Goal: Transaction & Acquisition: Subscribe to service/newsletter

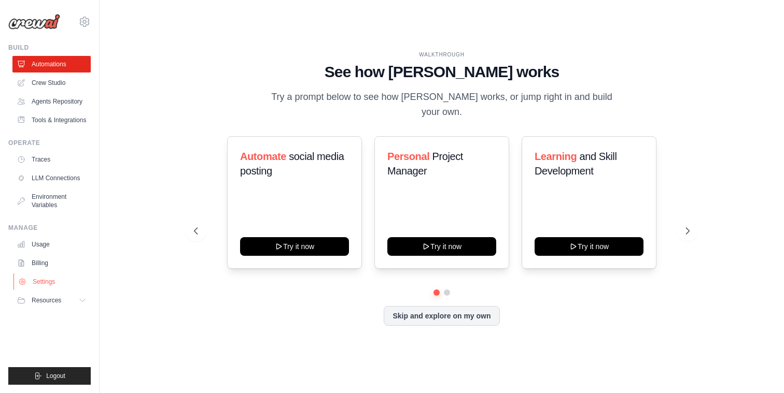
click at [55, 289] on link "Settings" at bounding box center [52, 282] width 78 height 17
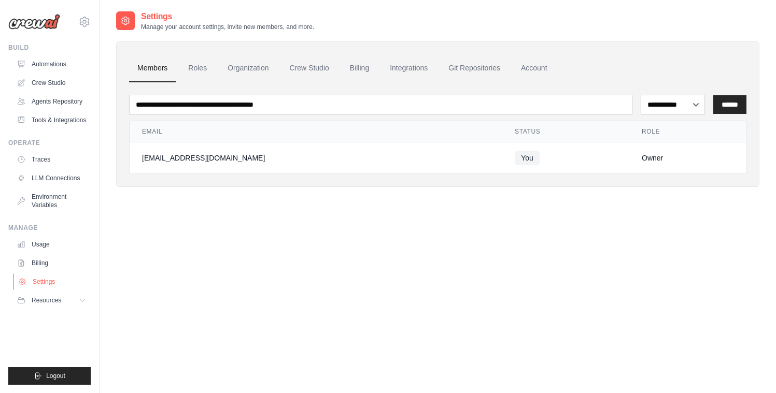
click at [47, 290] on link "Settings" at bounding box center [52, 282] width 78 height 17
click at [377, 64] on link "Billing" at bounding box center [360, 68] width 36 height 28
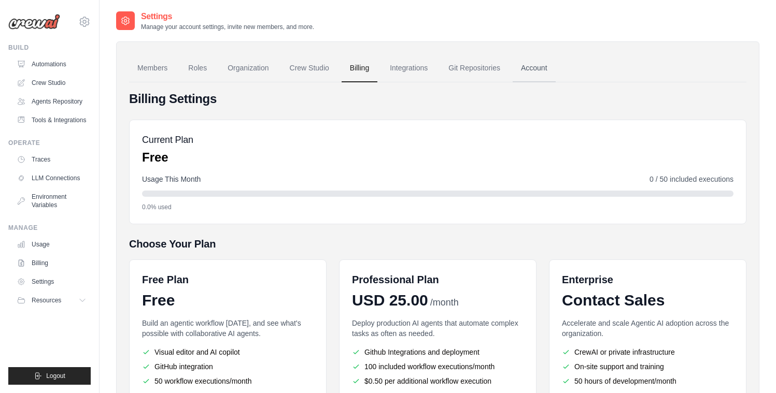
click at [556, 69] on link "Account" at bounding box center [534, 68] width 43 height 28
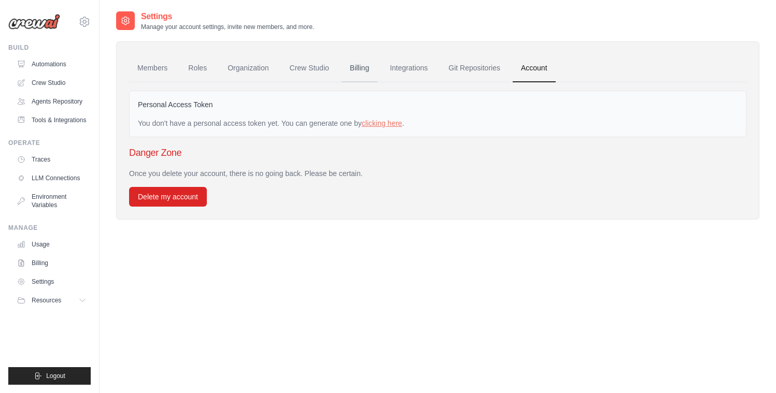
click at [361, 69] on link "Billing" at bounding box center [360, 68] width 36 height 28
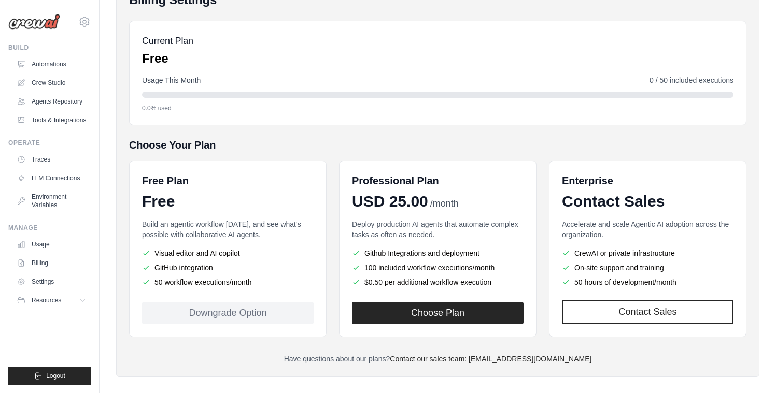
scroll to position [106, 0]
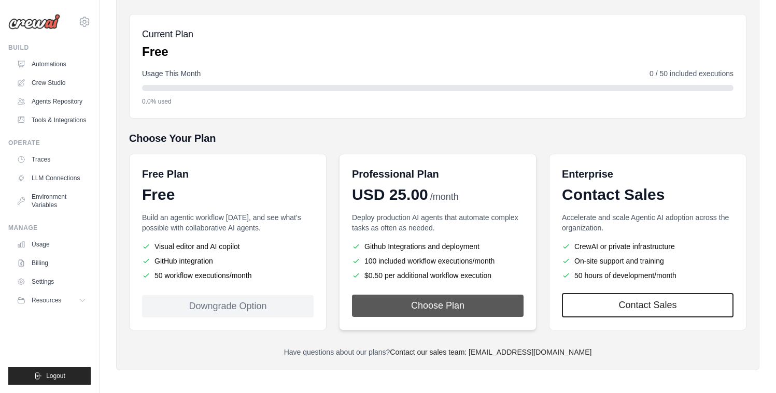
click at [421, 300] on button "Choose Plan" at bounding box center [438, 306] width 172 height 22
